Goal: Task Accomplishment & Management: Manage account settings

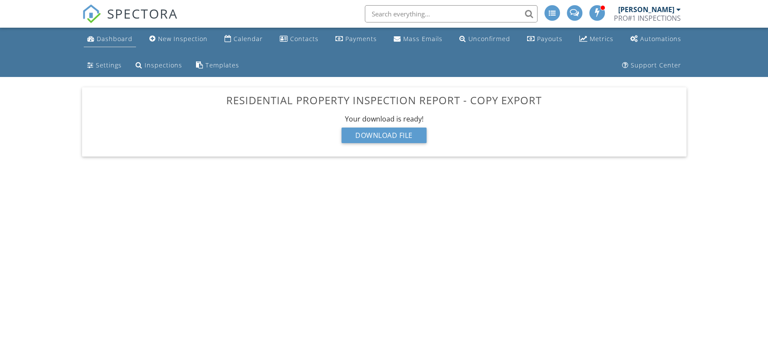
click at [123, 41] on div "Dashboard" at bounding box center [115, 39] width 36 height 8
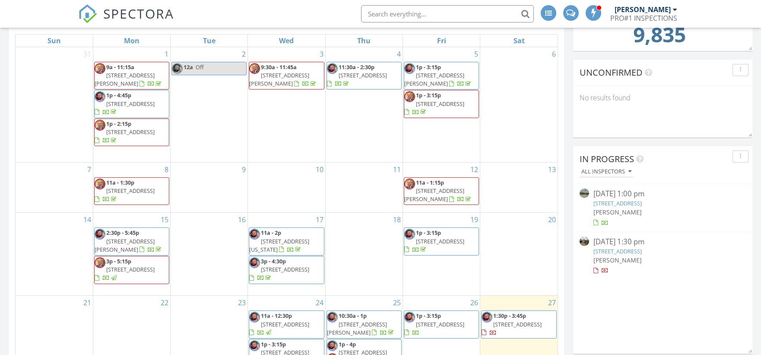
scroll to position [64, 0]
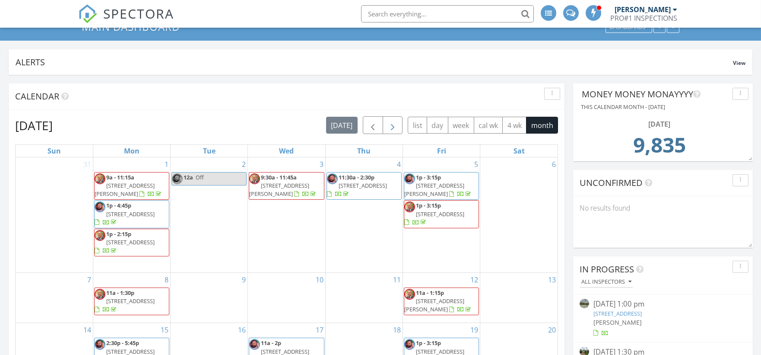
click at [393, 116] on div "September 2025 today list day week cal wk 4 wk month Sun Mon Tue Wed Thu Fri Sa…" at bounding box center [287, 328] width 556 height 436
click at [397, 128] on span "button" at bounding box center [392, 125] width 10 height 10
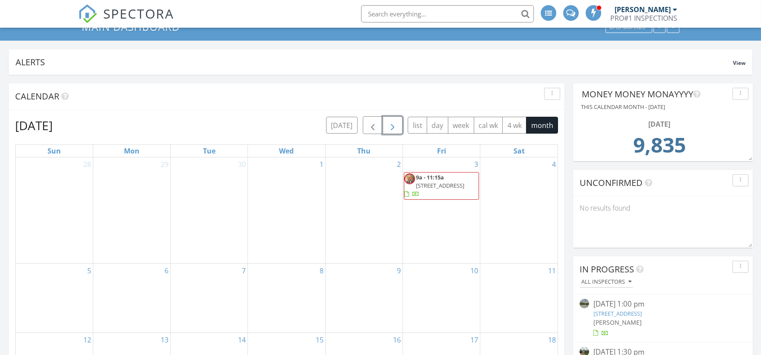
click at [394, 123] on span "button" at bounding box center [392, 125] width 10 height 10
click at [396, 124] on span "button" at bounding box center [392, 125] width 10 height 10
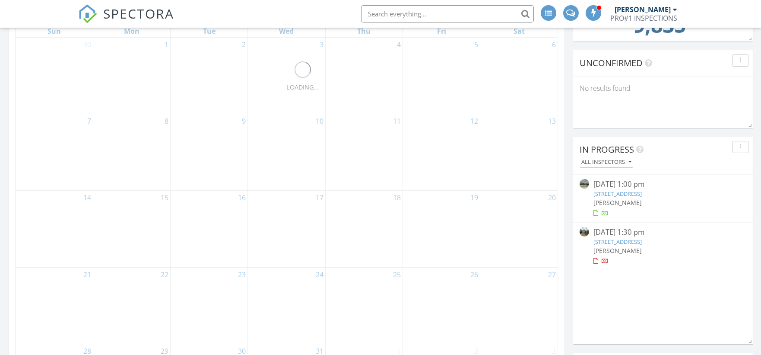
scroll to position [320, 0]
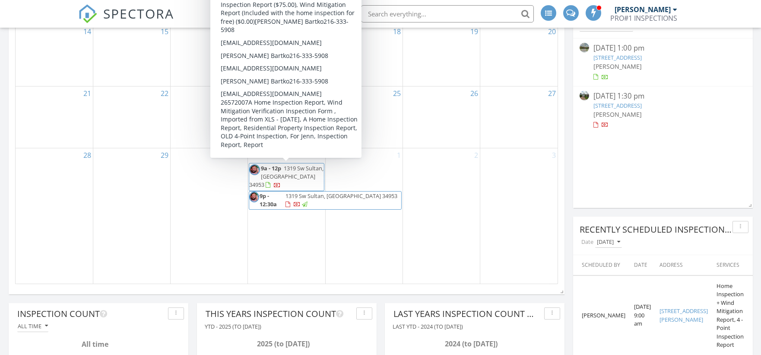
click at [300, 172] on span "1319 Sw Sultan, Port St. Lucie 34953" at bounding box center [286, 176] width 74 height 24
